Goal: Task Accomplishment & Management: Use online tool/utility

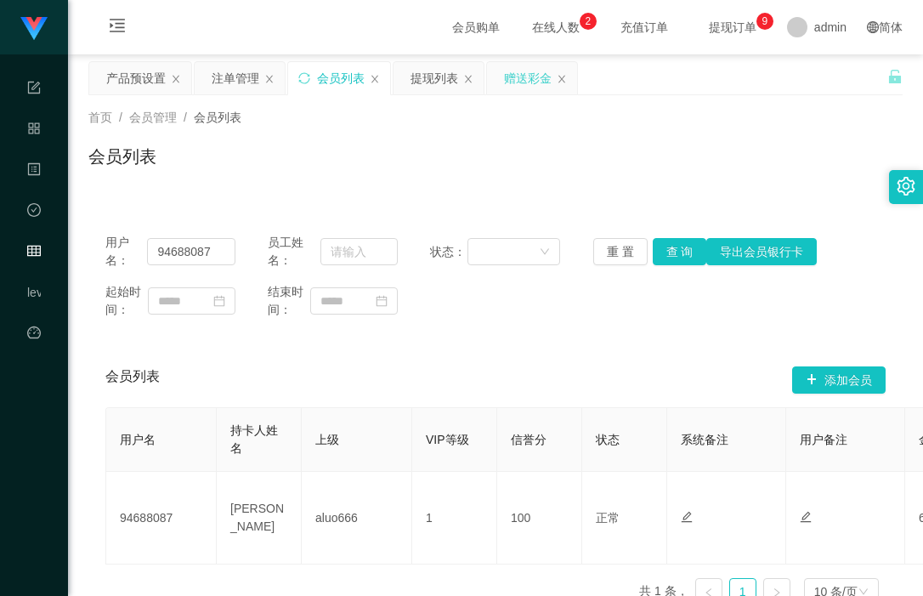
click at [521, 76] on div "赠送彩金" at bounding box center [528, 78] width 48 height 32
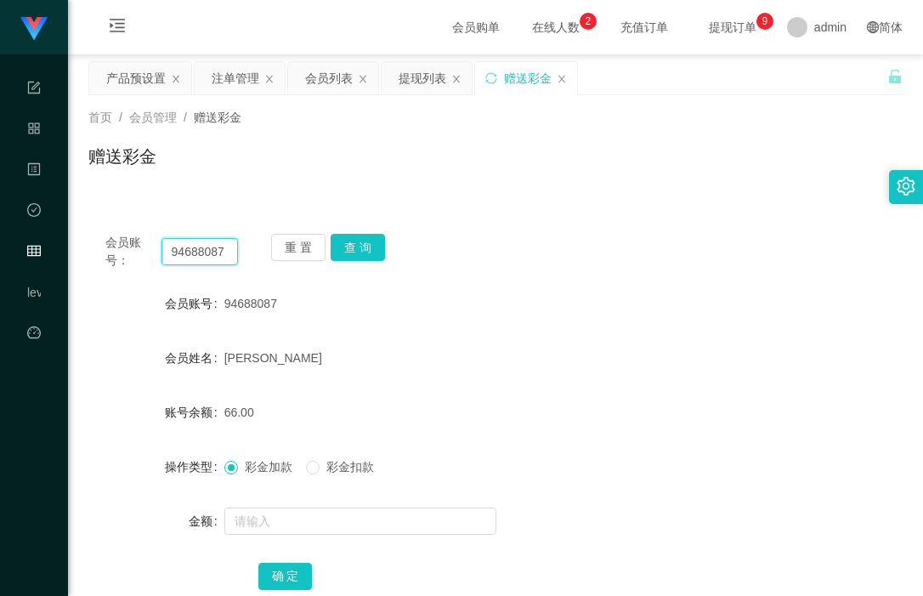
click at [211, 260] on input "94688087" at bounding box center [199, 251] width 77 height 27
paste input "xiayong2000"
type input "xiayong2000"
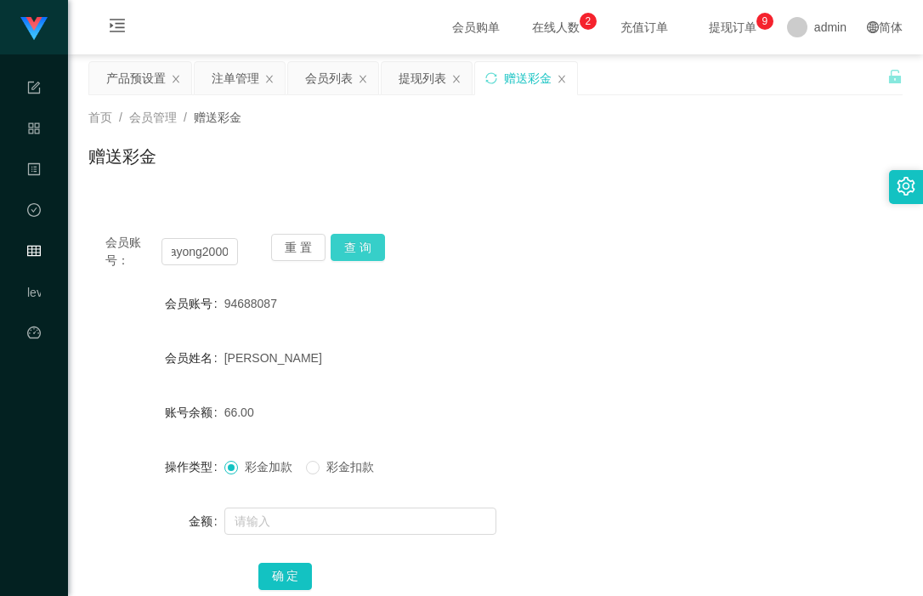
click at [346, 254] on button "查 询" at bounding box center [358, 247] width 54 height 27
click at [324, 83] on div "会员列表" at bounding box center [329, 78] width 48 height 32
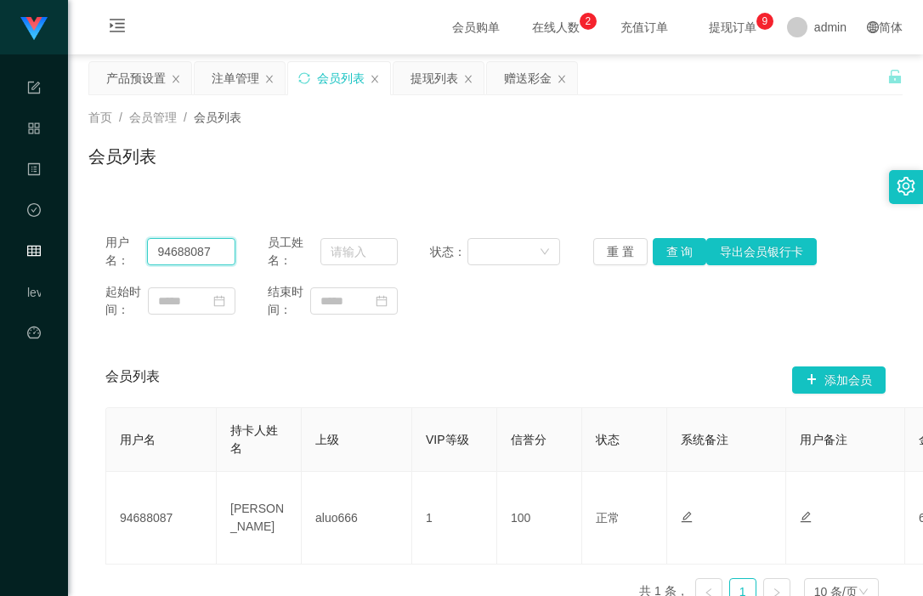
click at [182, 253] on input "94688087" at bounding box center [191, 251] width 88 height 27
click at [538, 76] on div "赠送彩金" at bounding box center [528, 78] width 48 height 32
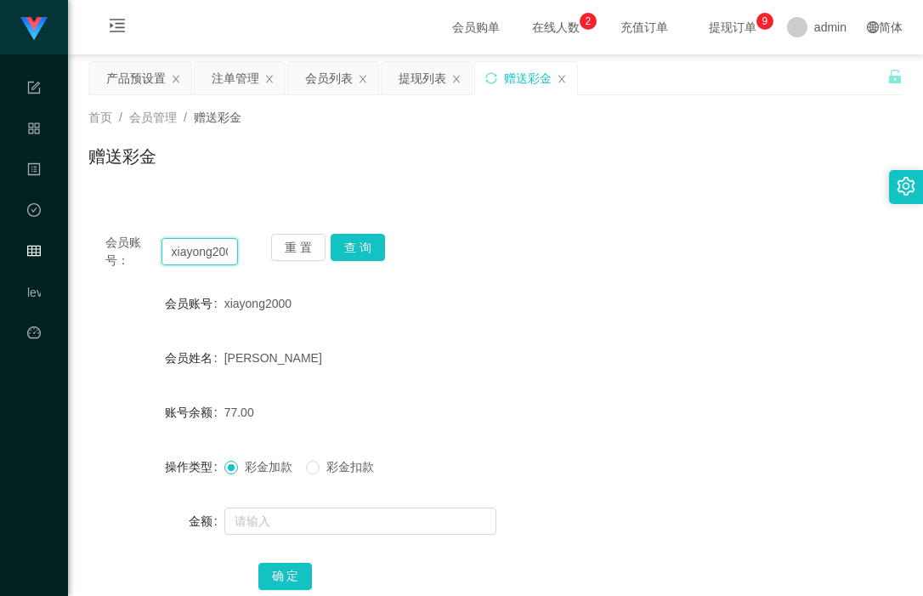
click at [222, 251] on input "xiayong2000" at bounding box center [199, 251] width 77 height 27
click at [840, 274] on div "会员账号： 重 置 查 询 会员账号 xiayong2000 会员姓名 [PERSON_NAME] 账号余额 77.00 操作类型 彩金加款 彩金扣款 金额 …" at bounding box center [495, 423] width 814 height 413
click at [262, 302] on span "xiayong2000" at bounding box center [257, 304] width 67 height 14
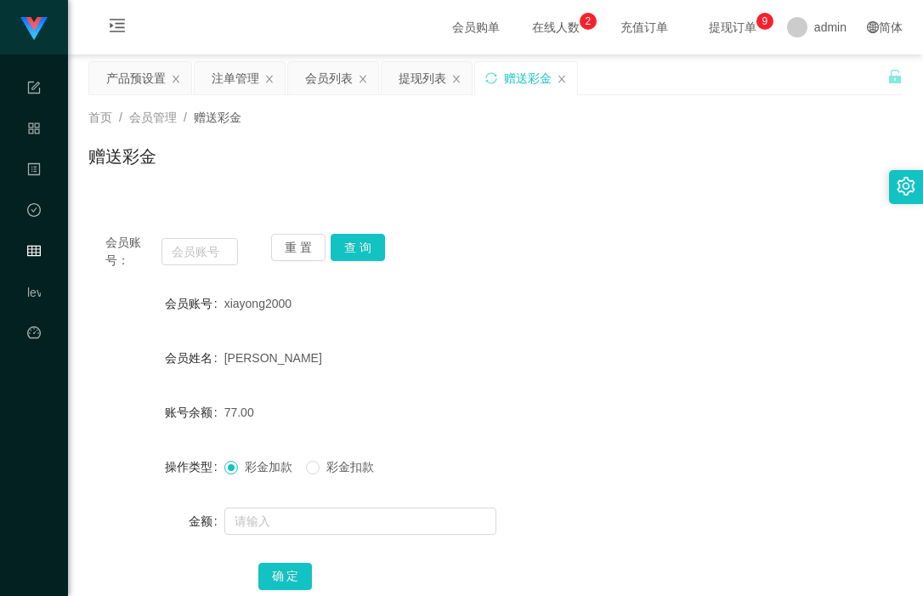
copy span "xiayong2000"
click at [201, 253] on input "text" at bounding box center [199, 251] width 77 height 27
paste input "xiayong2000"
type input "xiayong2000"
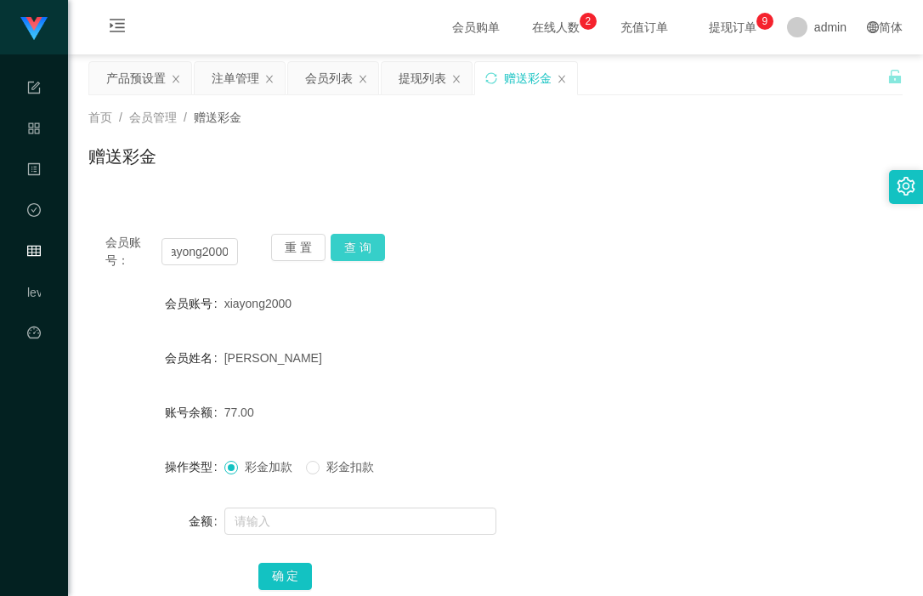
scroll to position [0, 0]
click at [371, 239] on button "查 询" at bounding box center [358, 247] width 54 height 27
click at [331, 76] on div "会员列表" at bounding box center [329, 78] width 48 height 32
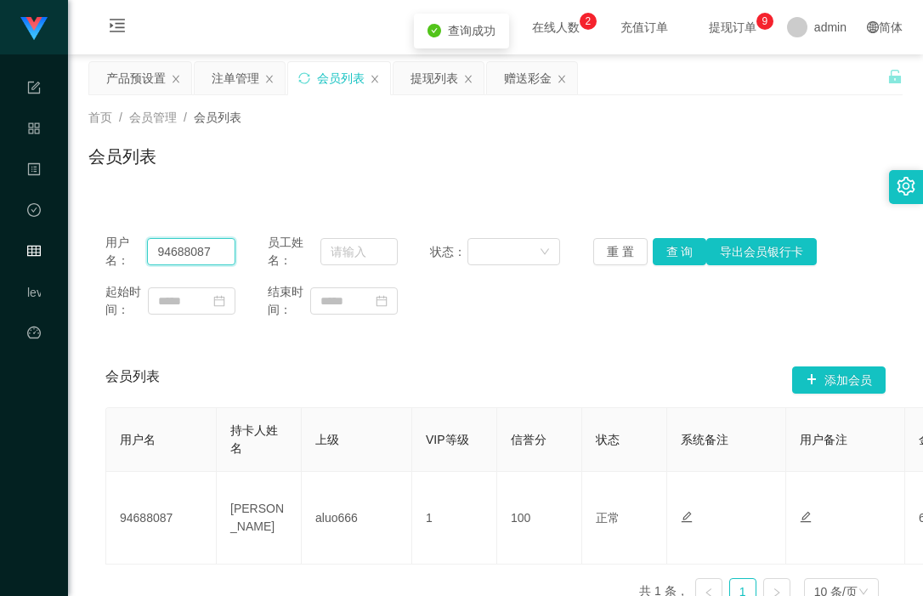
click at [184, 253] on input "94688087" at bounding box center [191, 251] width 88 height 27
paste input "xiayong2000"
type input "xiayong2000"
drag, startPoint x: 673, startPoint y: 252, endPoint x: 663, endPoint y: 257, distance: 11.0
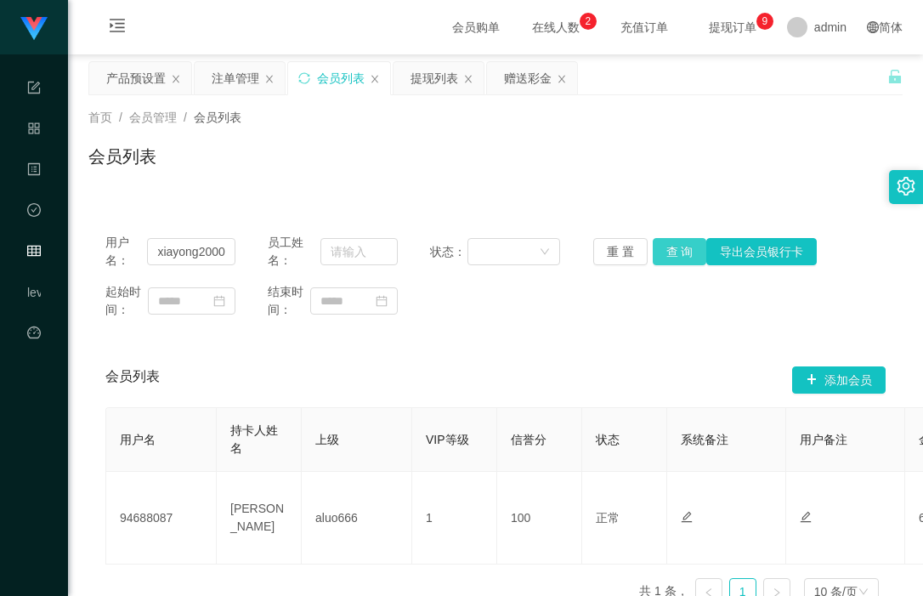
click at [673, 252] on button "查 询" at bounding box center [680, 251] width 54 height 27
click at [224, 249] on input "xiayong2000" at bounding box center [191, 251] width 88 height 27
click at [515, 81] on div "赠送彩金" at bounding box center [528, 78] width 48 height 32
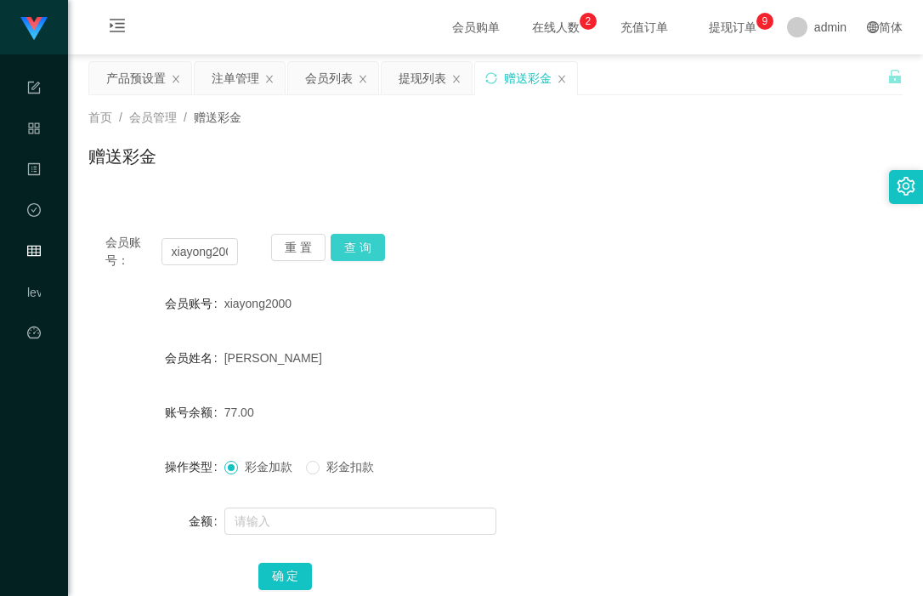
click at [363, 248] on button "查 询" at bounding box center [358, 247] width 54 height 27
